Goal: Information Seeking & Learning: Learn about a topic

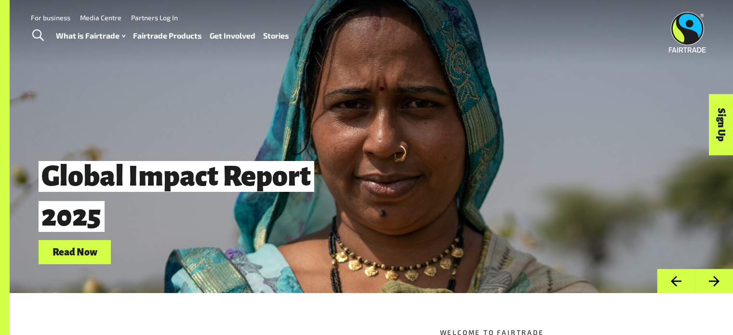
click at [280, 29] on link "Stories" at bounding box center [276, 36] width 26 height 14
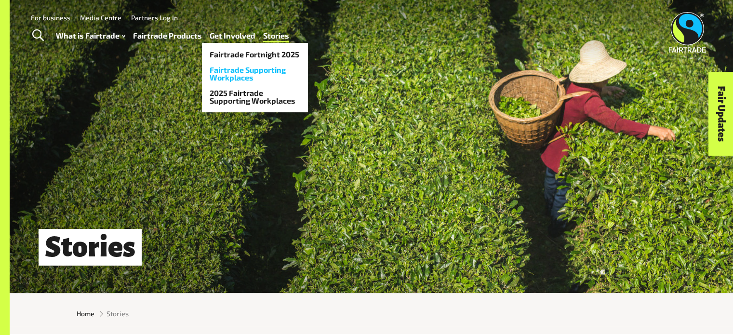
click at [245, 73] on link "Fairtrade Supporting Workplaces" at bounding box center [255, 73] width 106 height 23
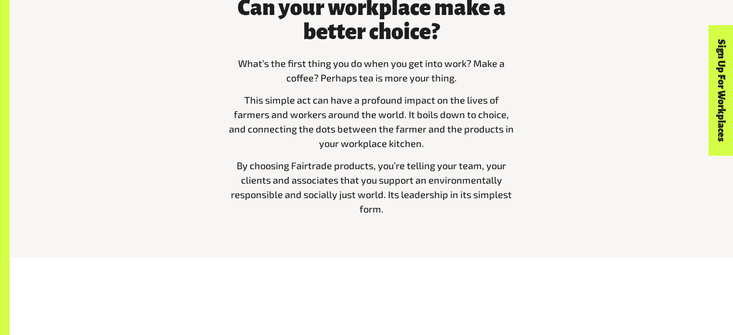
scroll to position [386, 0]
